Goal: Task Accomplishment & Management: Manage account settings

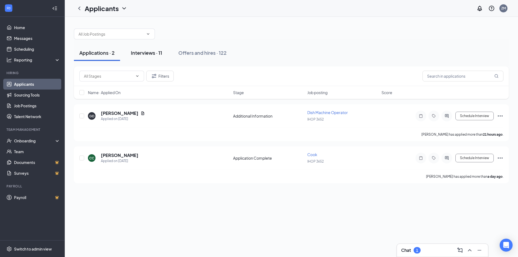
click at [143, 51] on div "Interviews · 11" at bounding box center [146, 52] width 31 height 7
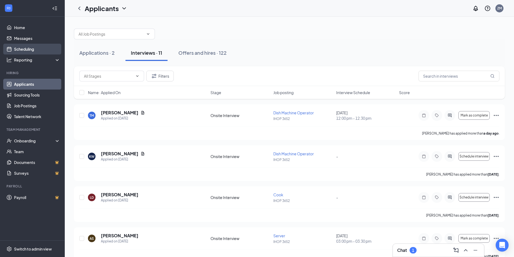
click at [30, 46] on link "Scheduling" at bounding box center [37, 49] width 46 height 11
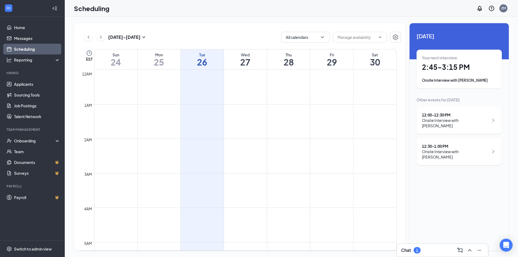
scroll to position [265, 0]
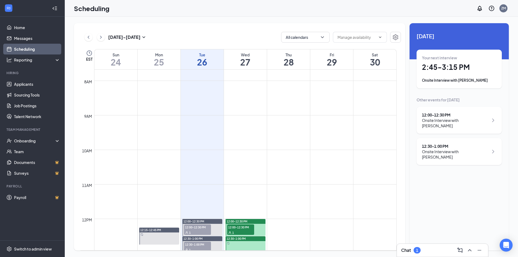
click at [417, 248] on div "1" at bounding box center [417, 250] width 2 height 5
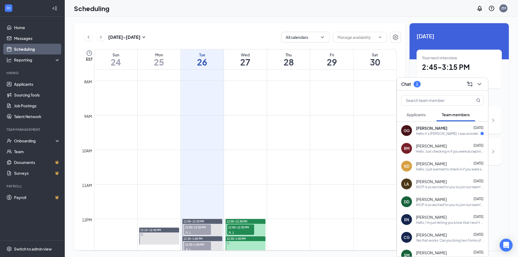
click at [456, 136] on div "[PERSON_NAME] [DATE] Hello it's [PERSON_NAME]. I was wondering if I am schedule…" at bounding box center [442, 131] width 91 height 18
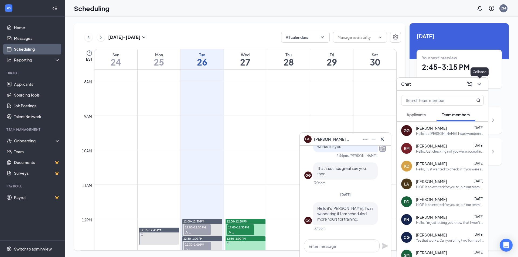
drag, startPoint x: 481, startPoint y: 85, endPoint x: 463, endPoint y: 112, distance: 32.4
click at [481, 86] on icon "ChevronDown" at bounding box center [479, 84] width 6 height 6
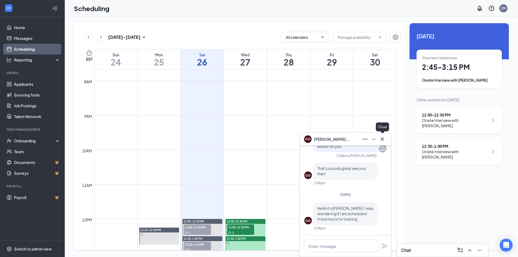
click at [384, 141] on icon "Cross" at bounding box center [382, 139] width 6 height 6
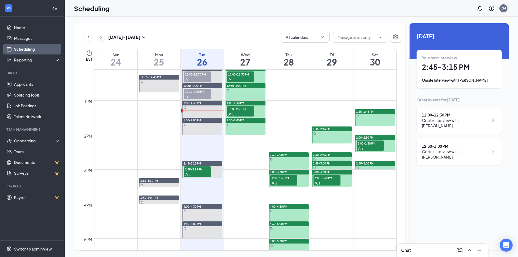
scroll to position [426, 0]
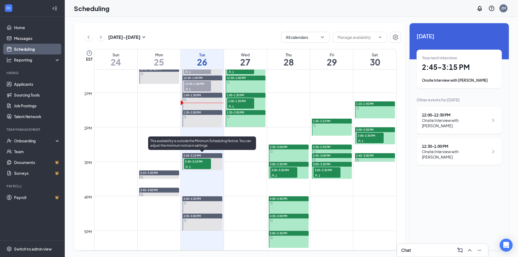
click at [195, 162] on span "2:45-3:15 PM" at bounding box center [197, 161] width 27 height 5
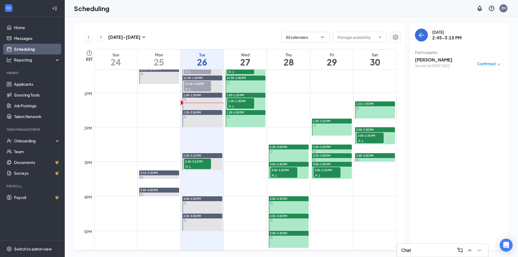
click at [248, 102] on span "1:00-1:30 PM" at bounding box center [240, 100] width 27 height 5
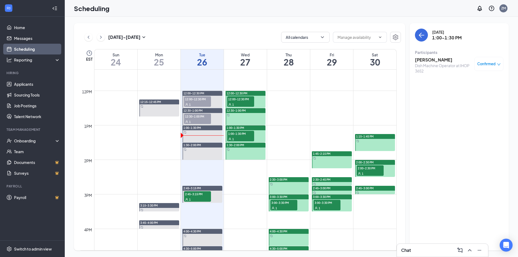
scroll to position [388, 0]
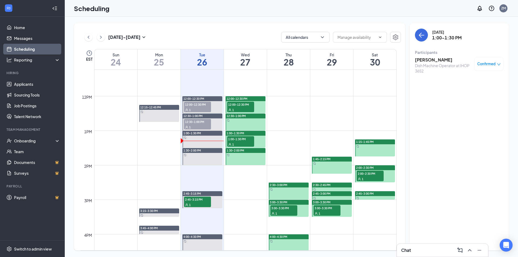
click at [245, 107] on div "1" at bounding box center [240, 109] width 27 height 5
click at [286, 208] on span "3:00-3:30 PM" at bounding box center [283, 207] width 27 height 5
click at [331, 209] on span "3:00-3:30 PM" at bounding box center [326, 207] width 27 height 5
click at [375, 175] on span "2:00-2:30 PM" at bounding box center [370, 173] width 27 height 5
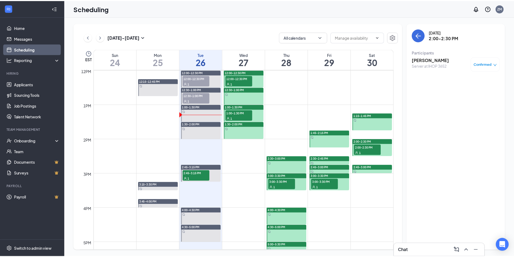
scroll to position [418, 0]
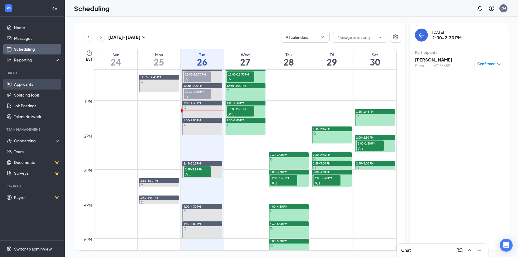
click at [31, 86] on link "Applicants" at bounding box center [37, 84] width 46 height 11
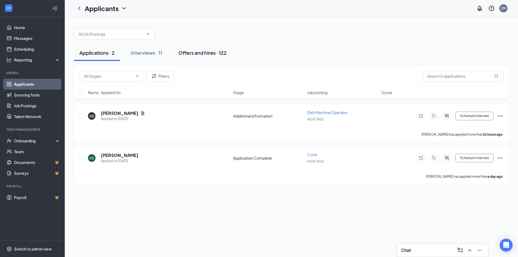
click at [203, 52] on div "Offers and hires · 122" at bounding box center [202, 52] width 48 height 7
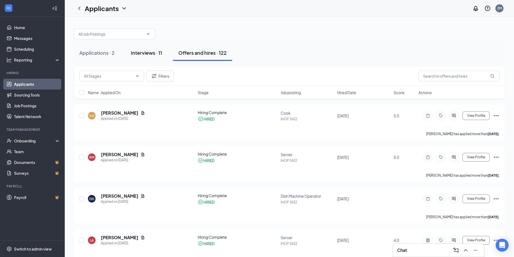
click at [146, 52] on div "Interviews · 11" at bounding box center [146, 52] width 31 height 7
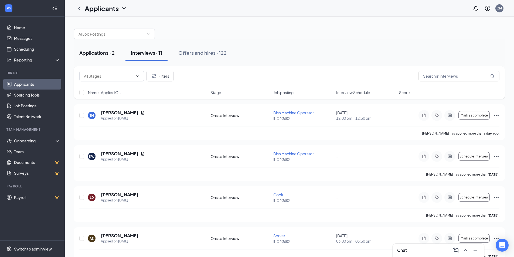
click at [101, 55] on div "Applications · 2" at bounding box center [96, 52] width 35 height 7
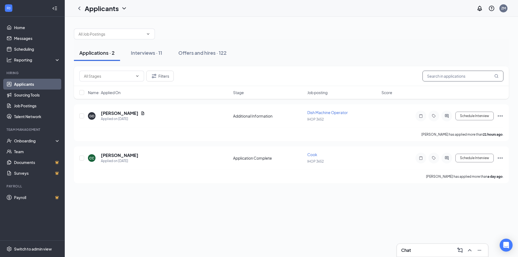
click at [433, 74] on input "text" at bounding box center [462, 76] width 81 height 11
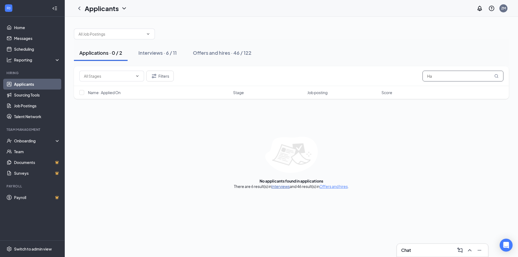
type input "Ha"
click at [283, 185] on link "Interviews" at bounding box center [280, 186] width 18 height 5
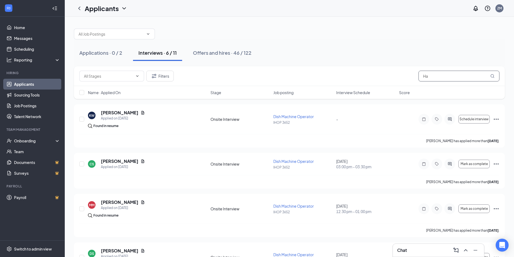
click at [429, 75] on input "Ha" at bounding box center [458, 76] width 81 height 11
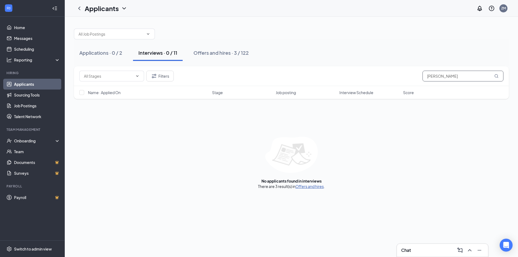
type input "[PERSON_NAME]"
click at [306, 186] on link "Offers and hires" at bounding box center [309, 186] width 28 height 5
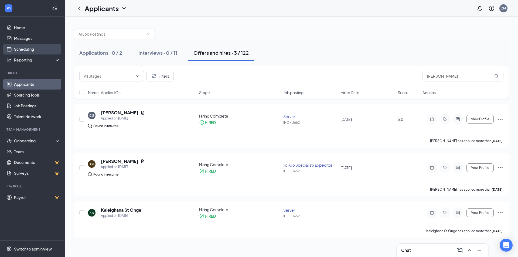
click at [22, 47] on link "Scheduling" at bounding box center [37, 49] width 46 height 11
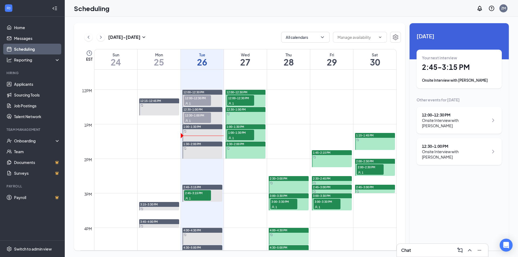
scroll to position [397, 0]
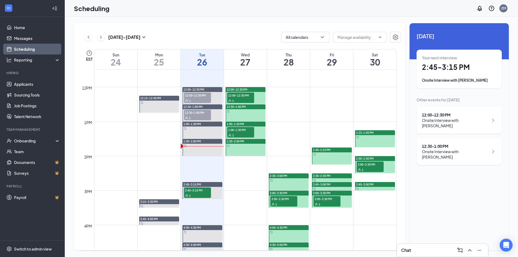
click at [417, 248] on div "Chat" at bounding box center [442, 250] width 83 height 9
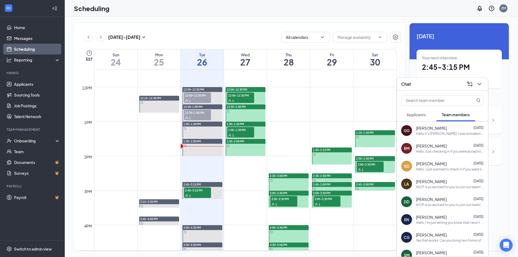
click at [419, 115] on span "Applicants" at bounding box center [415, 114] width 19 height 5
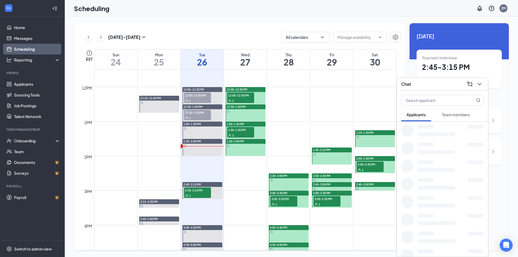
drag, startPoint x: 458, startPoint y: 110, endPoint x: 456, endPoint y: 113, distance: 4.3
click at [458, 110] on button "Team members" at bounding box center [455, 114] width 39 height 13
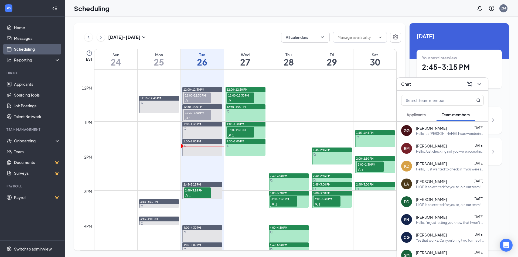
click at [441, 127] on span "[PERSON_NAME]" at bounding box center [431, 127] width 31 height 5
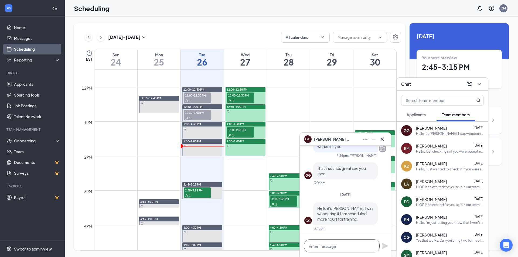
click at [342, 247] on textarea at bounding box center [342, 245] width 76 height 13
type textarea "D"
drag, startPoint x: 477, startPoint y: 85, endPoint x: 471, endPoint y: 86, distance: 5.2
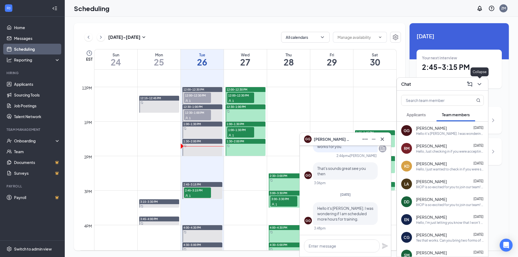
click at [476, 88] on button at bounding box center [479, 84] width 9 height 9
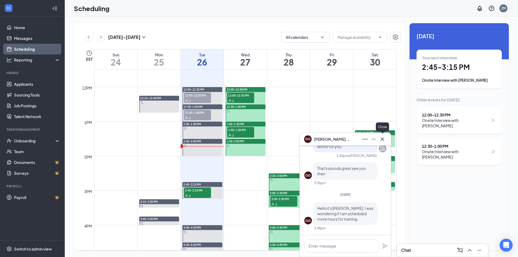
click at [385, 139] on icon "Cross" at bounding box center [382, 139] width 6 height 6
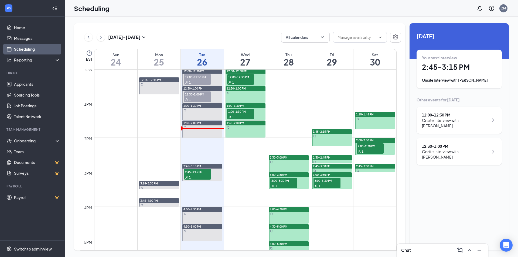
scroll to position [403, 0]
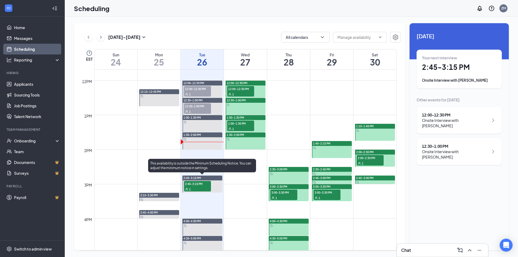
click at [201, 184] on span "2:45-3:15 PM" at bounding box center [197, 183] width 27 height 5
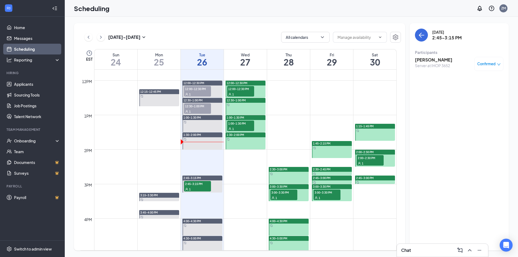
click at [430, 60] on h3 "[PERSON_NAME]" at bounding box center [433, 60] width 37 height 6
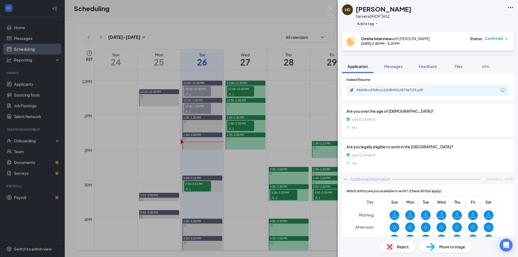
scroll to position [73, 0]
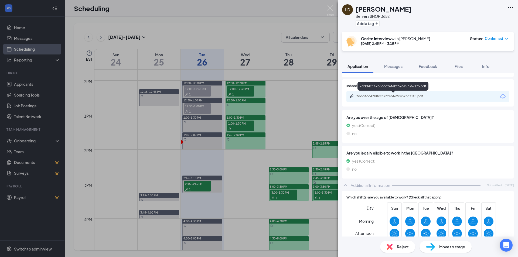
click at [398, 98] on div "7ddd4cc47b8ccc26f4bf62c4573671f5.pdf" at bounding box center [394, 96] width 76 height 4
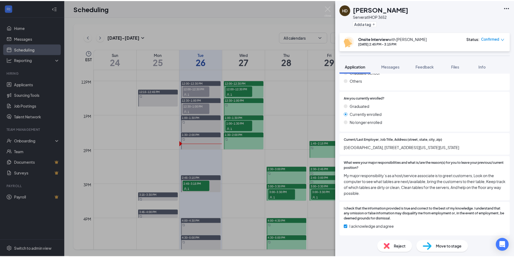
scroll to position [423, 0]
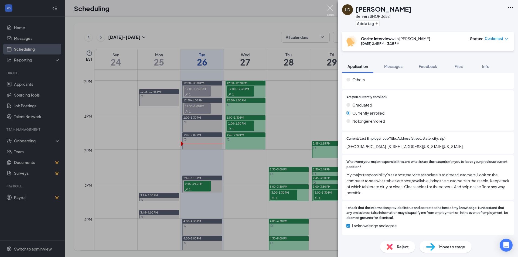
click at [330, 9] on img at bounding box center [330, 10] width 7 height 11
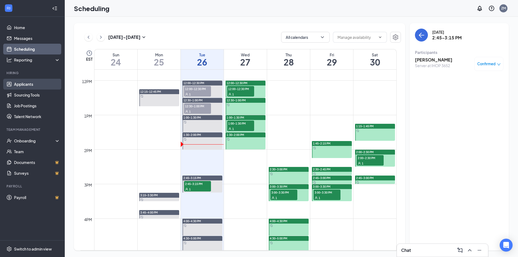
click at [32, 88] on link "Applicants" at bounding box center [37, 84] width 46 height 11
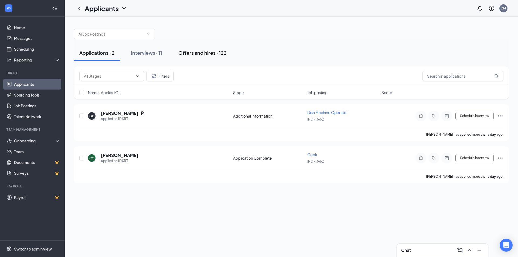
click at [216, 55] on div "Offers and hires · 122" at bounding box center [202, 52] width 48 height 7
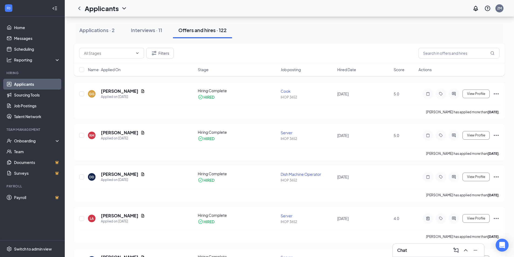
scroll to position [4, 0]
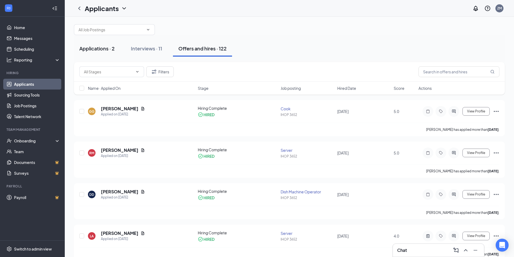
click at [92, 52] on div "Applications · 2" at bounding box center [96, 48] width 35 height 7
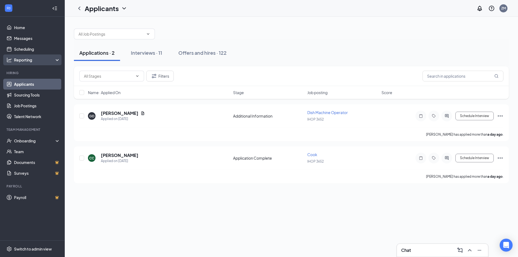
click at [56, 61] on div "Reporting" at bounding box center [37, 59] width 46 height 5
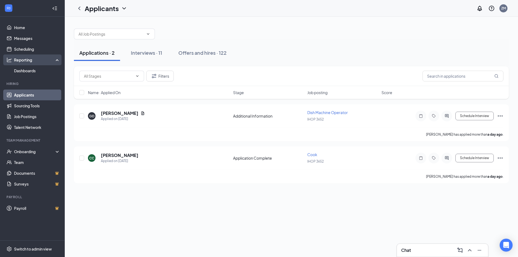
click at [56, 61] on div "Reporting" at bounding box center [37, 59] width 46 height 5
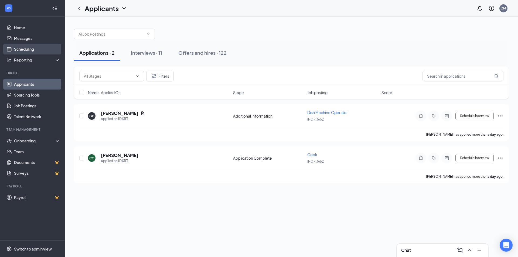
click at [34, 48] on link "Scheduling" at bounding box center [37, 49] width 46 height 11
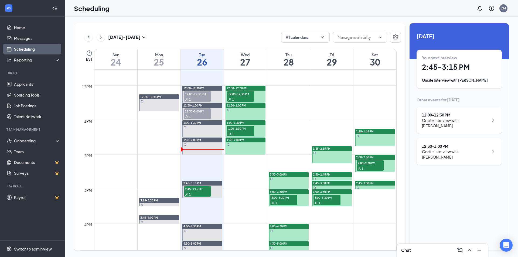
scroll to position [407, 0]
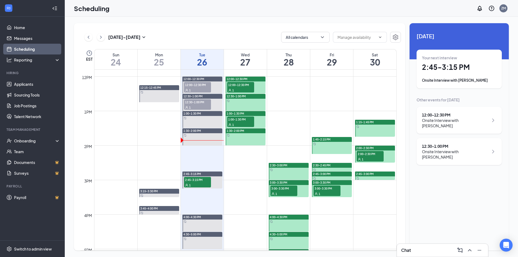
click at [251, 91] on div "1" at bounding box center [240, 89] width 27 height 5
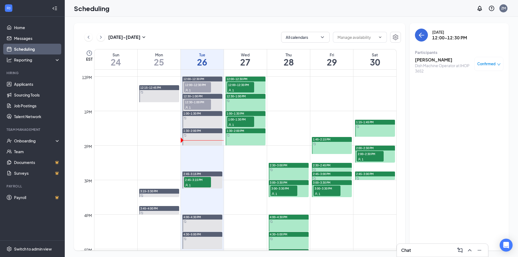
click at [426, 60] on h3 "[PERSON_NAME]" at bounding box center [443, 60] width 57 height 6
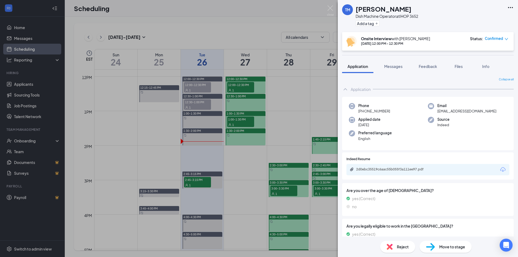
scroll to position [27, 0]
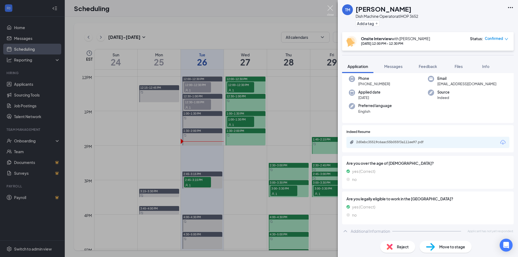
click at [330, 8] on img at bounding box center [330, 10] width 7 height 11
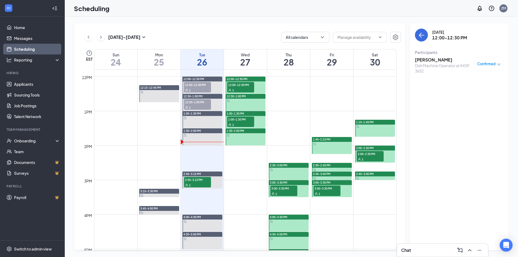
click at [246, 122] on div "1" at bounding box center [240, 124] width 27 height 5
click at [428, 60] on h3 "[PERSON_NAME]" at bounding box center [443, 60] width 57 height 6
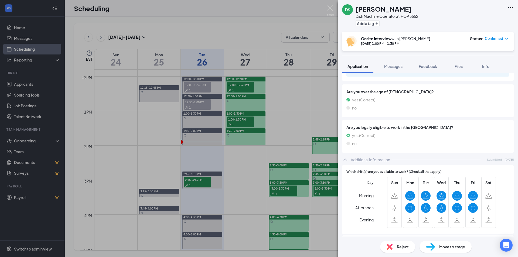
scroll to position [62, 0]
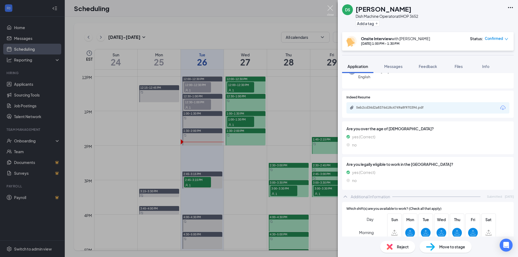
click at [333, 10] on img at bounding box center [330, 10] width 7 height 11
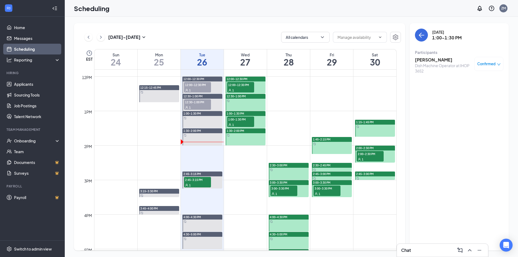
click at [289, 189] on span "3:00-3:30 PM" at bounding box center [283, 188] width 27 height 5
click at [438, 60] on h3 "[PERSON_NAME]" at bounding box center [433, 60] width 37 height 6
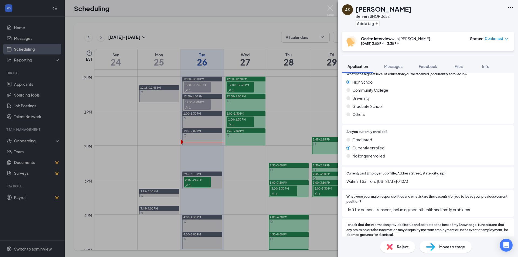
scroll to position [343, 0]
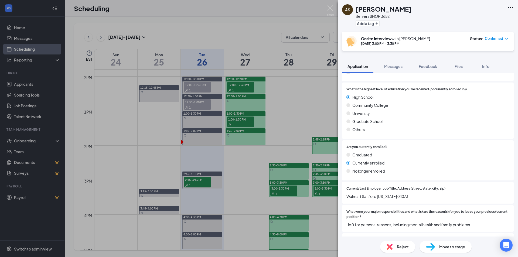
click at [325, 7] on div "AS [PERSON_NAME] Server at IHOP 3652 Add a tag Onsite Interview with [PERSON_NA…" at bounding box center [259, 128] width 518 height 257
drag, startPoint x: 328, startPoint y: 8, endPoint x: 335, endPoint y: 50, distance: 42.9
click at [328, 8] on img at bounding box center [330, 10] width 7 height 11
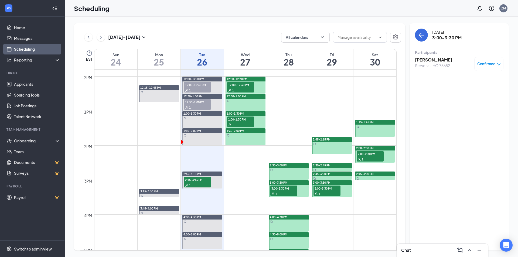
click at [331, 190] on span "3:00-3:30 PM" at bounding box center [326, 188] width 27 height 5
click at [373, 159] on div "1" at bounding box center [370, 158] width 27 height 5
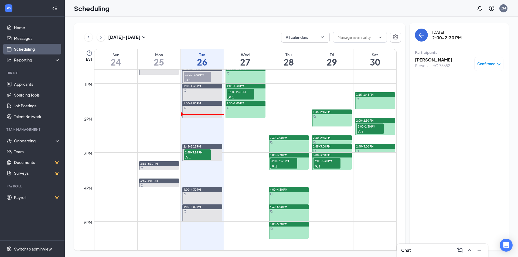
scroll to position [443, 0]
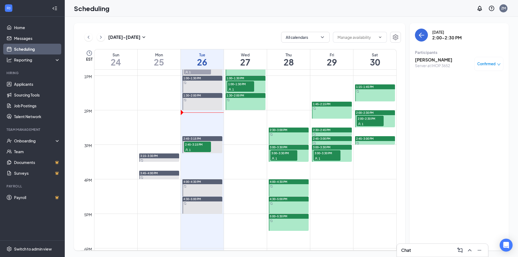
click at [197, 147] on div "1" at bounding box center [197, 149] width 27 height 5
click at [435, 61] on h3 "[PERSON_NAME]" at bounding box center [433, 60] width 37 height 6
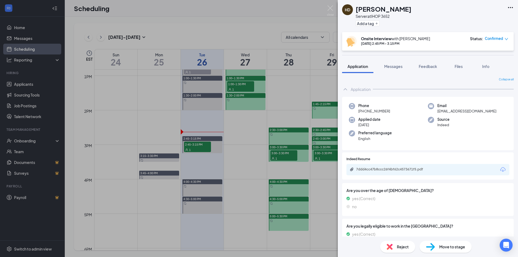
drag, startPoint x: 326, startPoint y: 10, endPoint x: 330, endPoint y: 11, distance: 3.9
click at [328, 11] on div "HD [PERSON_NAME] Server at IHOP 3652 Add a tag Onsite Interview with [PERSON_NA…" at bounding box center [259, 128] width 518 height 257
click at [330, 11] on img at bounding box center [330, 10] width 7 height 11
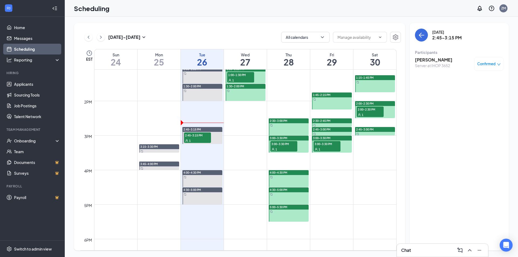
scroll to position [448, 0]
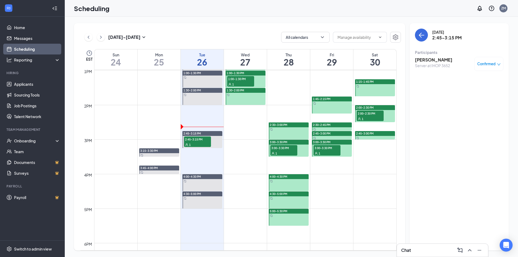
click at [335, 153] on div "1" at bounding box center [326, 152] width 27 height 5
click at [293, 148] on span "3:00-3:30 PM" at bounding box center [283, 147] width 27 height 5
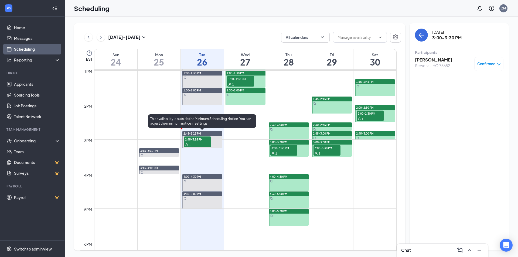
click at [202, 140] on span "2:45-3:15 PM" at bounding box center [197, 138] width 27 height 5
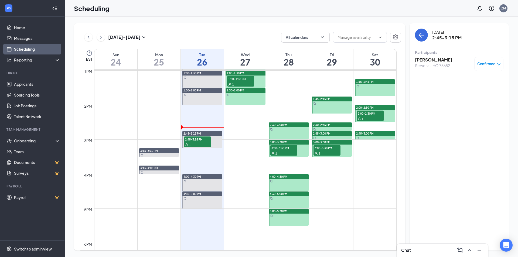
click at [444, 60] on h3 "[PERSON_NAME]" at bounding box center [433, 60] width 37 height 6
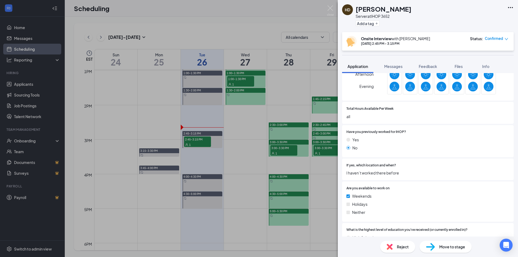
scroll to position [313, 0]
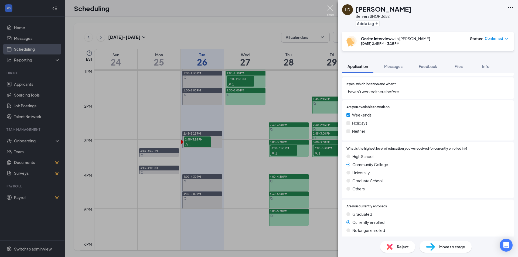
click at [330, 12] on img at bounding box center [330, 10] width 7 height 11
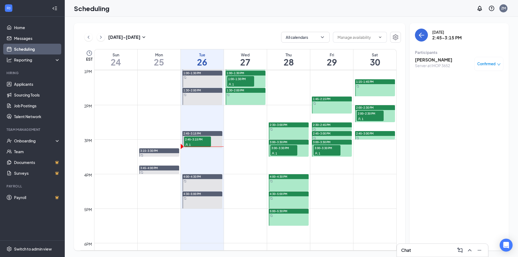
click at [445, 59] on h3 "[PERSON_NAME]" at bounding box center [433, 60] width 37 height 6
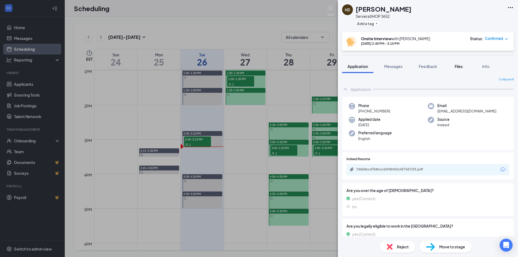
click at [458, 69] on div "Files" at bounding box center [458, 66] width 11 height 5
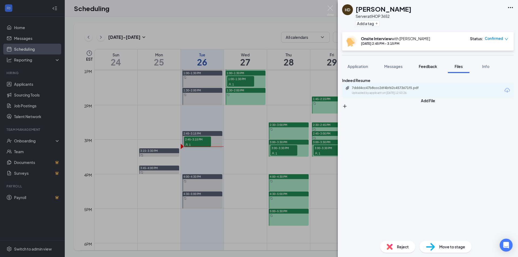
click at [429, 69] on span "Feedback" at bounding box center [428, 66] width 18 height 5
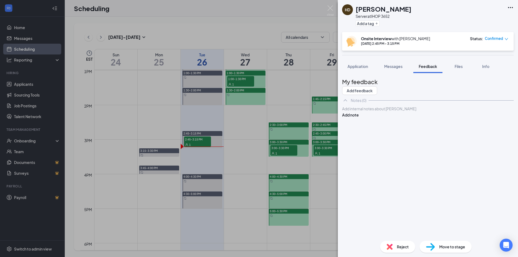
click at [432, 112] on div at bounding box center [427, 109] width 171 height 6
click at [377, 86] on button "Add feedback" at bounding box center [359, 90] width 35 height 9
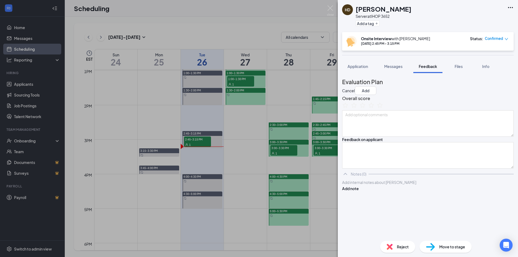
click at [355, 88] on button "Cancel" at bounding box center [348, 91] width 13 height 6
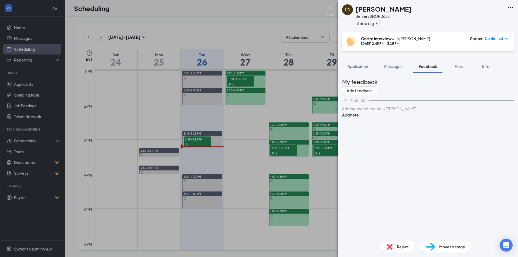
click at [514, 7] on div "HD [PERSON_NAME] Server at IHOP 3652 Add a tag" at bounding box center [428, 16] width 180 height 32
click at [398, 247] on span "Reject" at bounding box center [403, 247] width 12 height 6
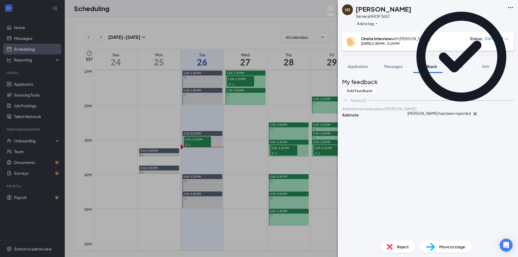
click at [330, 7] on img at bounding box center [330, 10] width 7 height 11
